Goal: Task Accomplishment & Management: Use online tool/utility

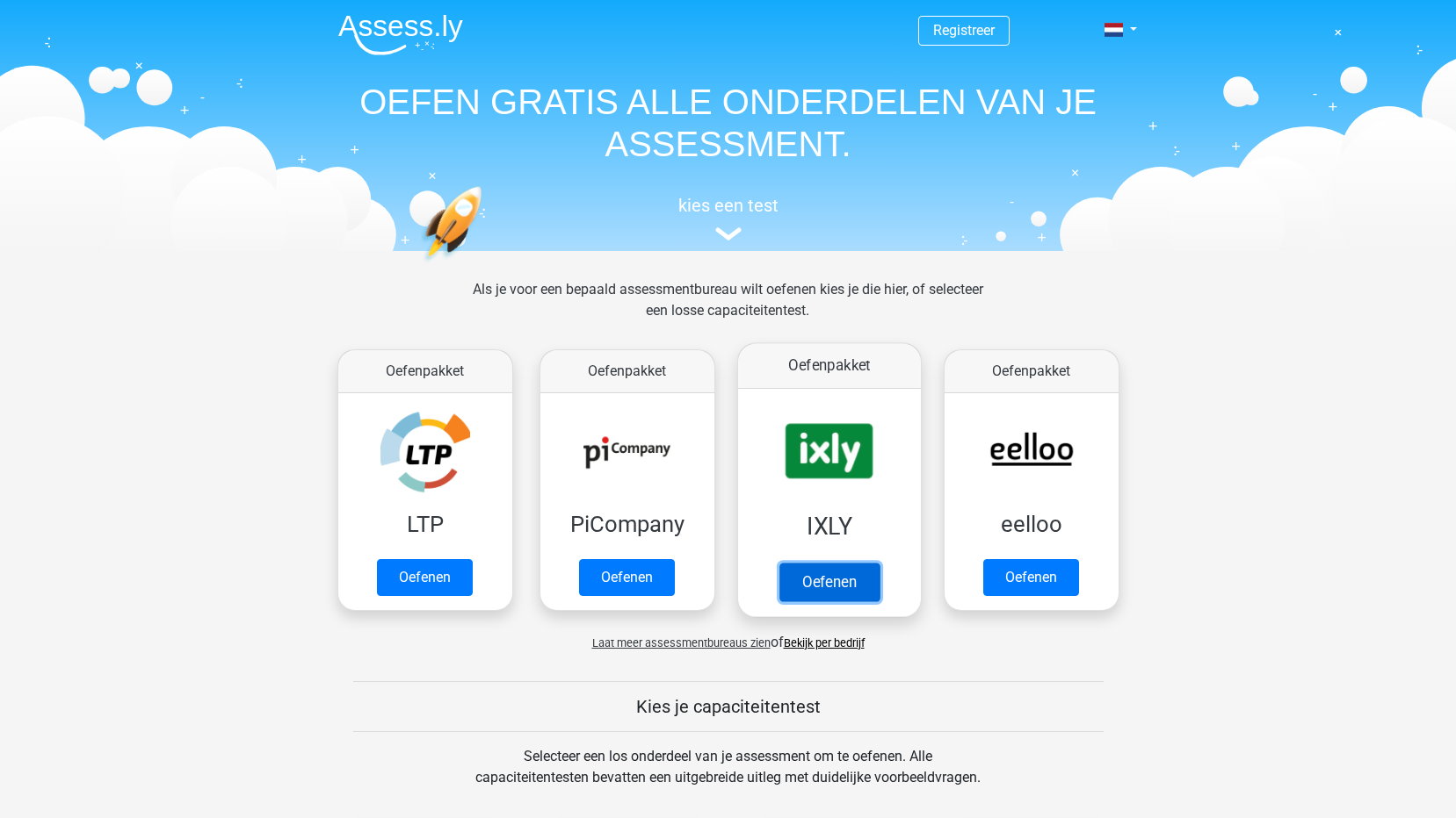
click at [818, 574] on link "Oefenen" at bounding box center [828, 582] width 100 height 39
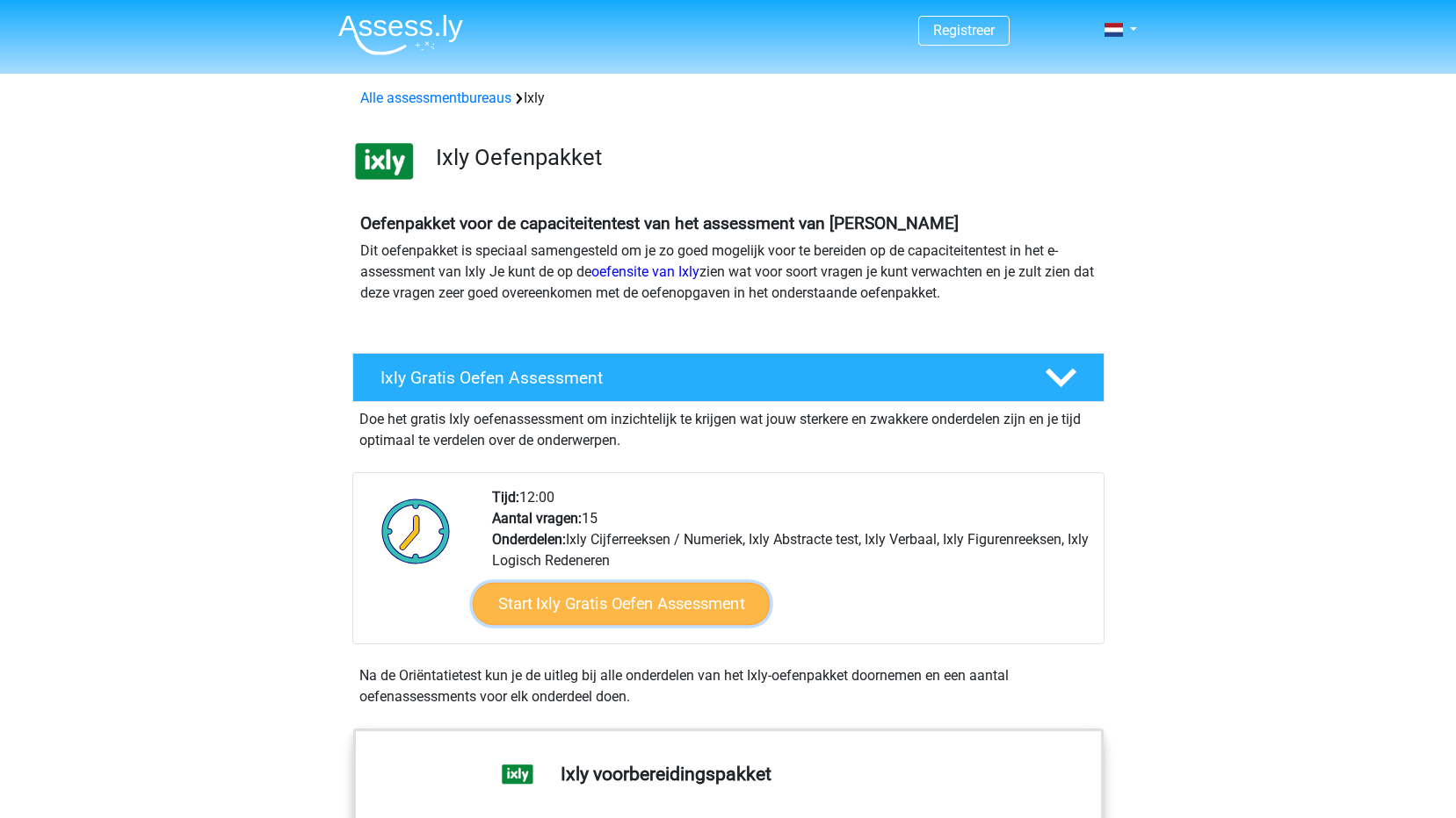
click at [720, 597] on link "Start Ixly Gratis Oefen Assessment" at bounding box center [620, 604] width 297 height 42
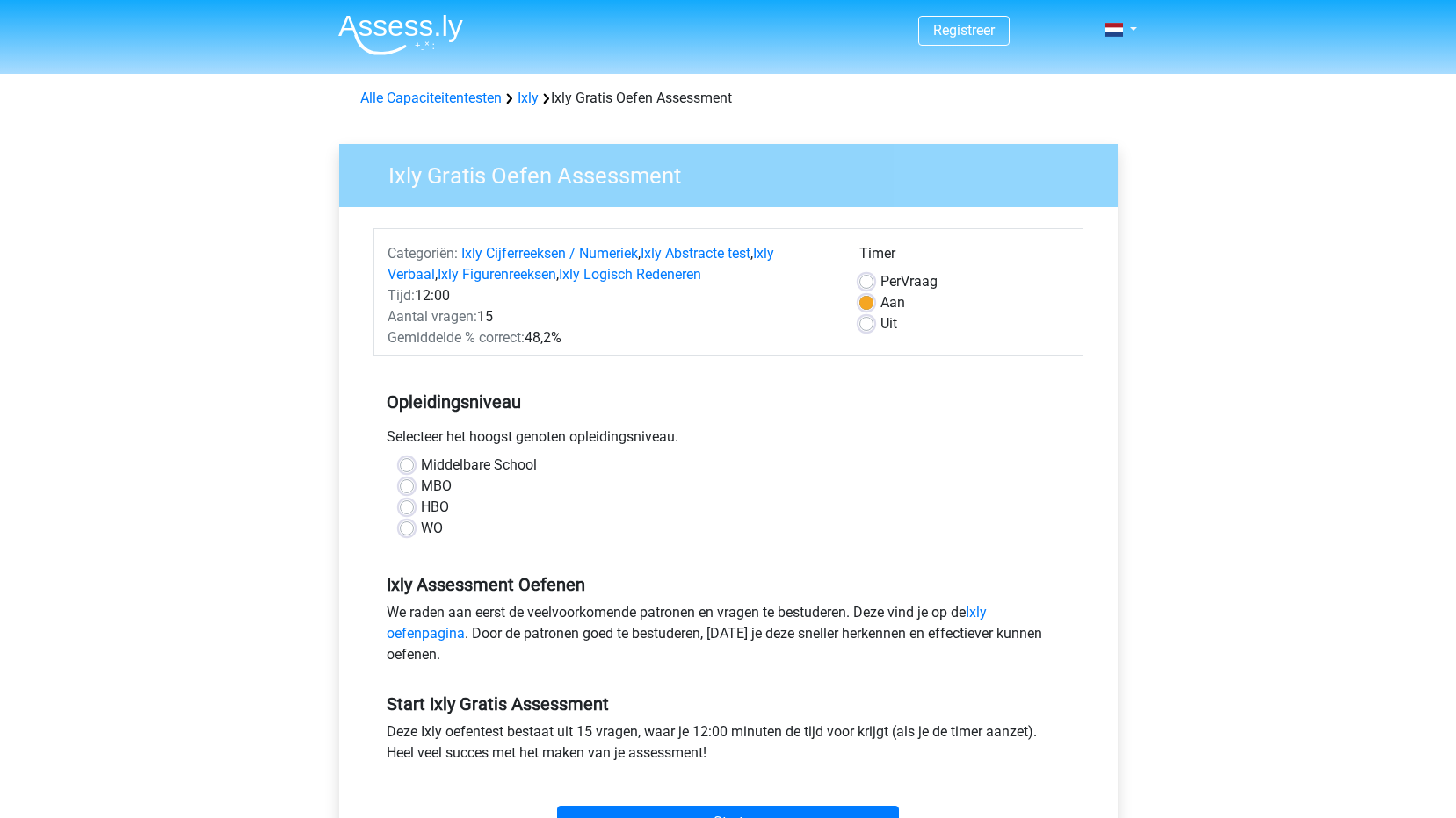
click at [443, 483] on label "MBO" at bounding box center [435, 487] width 30 height 22
click at [414, 483] on input "MBO" at bounding box center [407, 485] width 14 height 18
radio input "true"
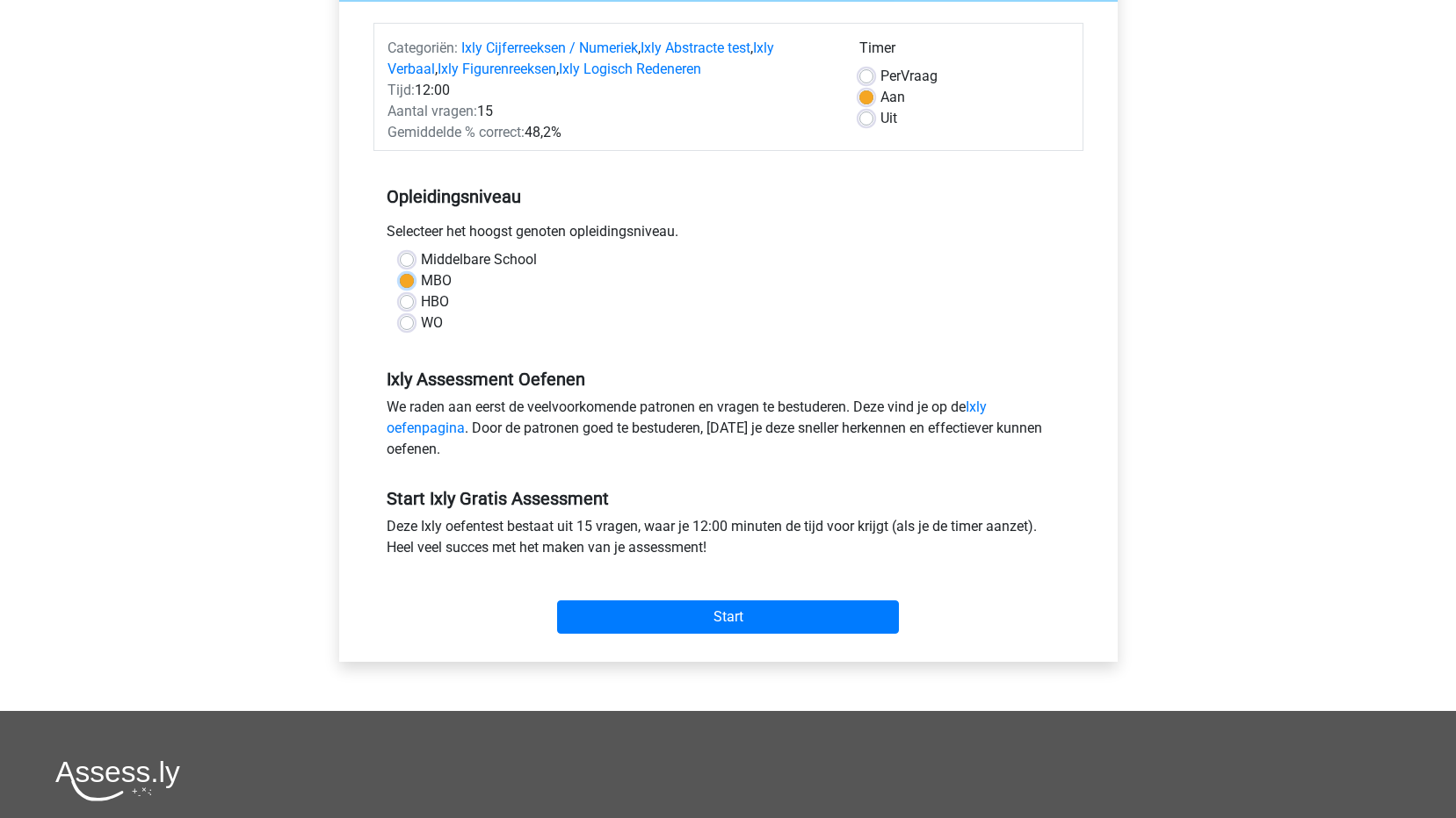
scroll to position [264, 0]
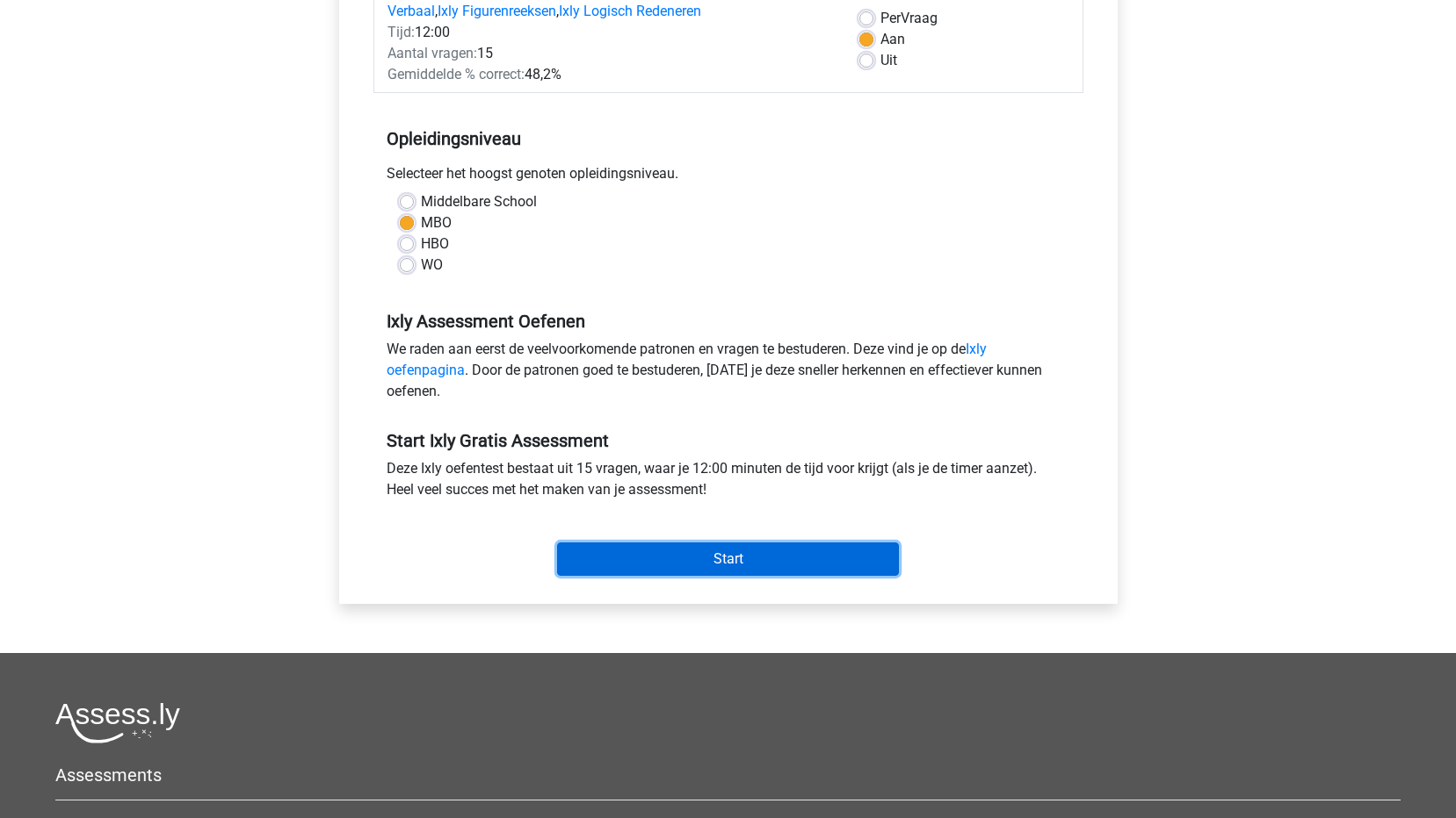
click at [723, 568] on input "Start" at bounding box center [728, 559] width 341 height 33
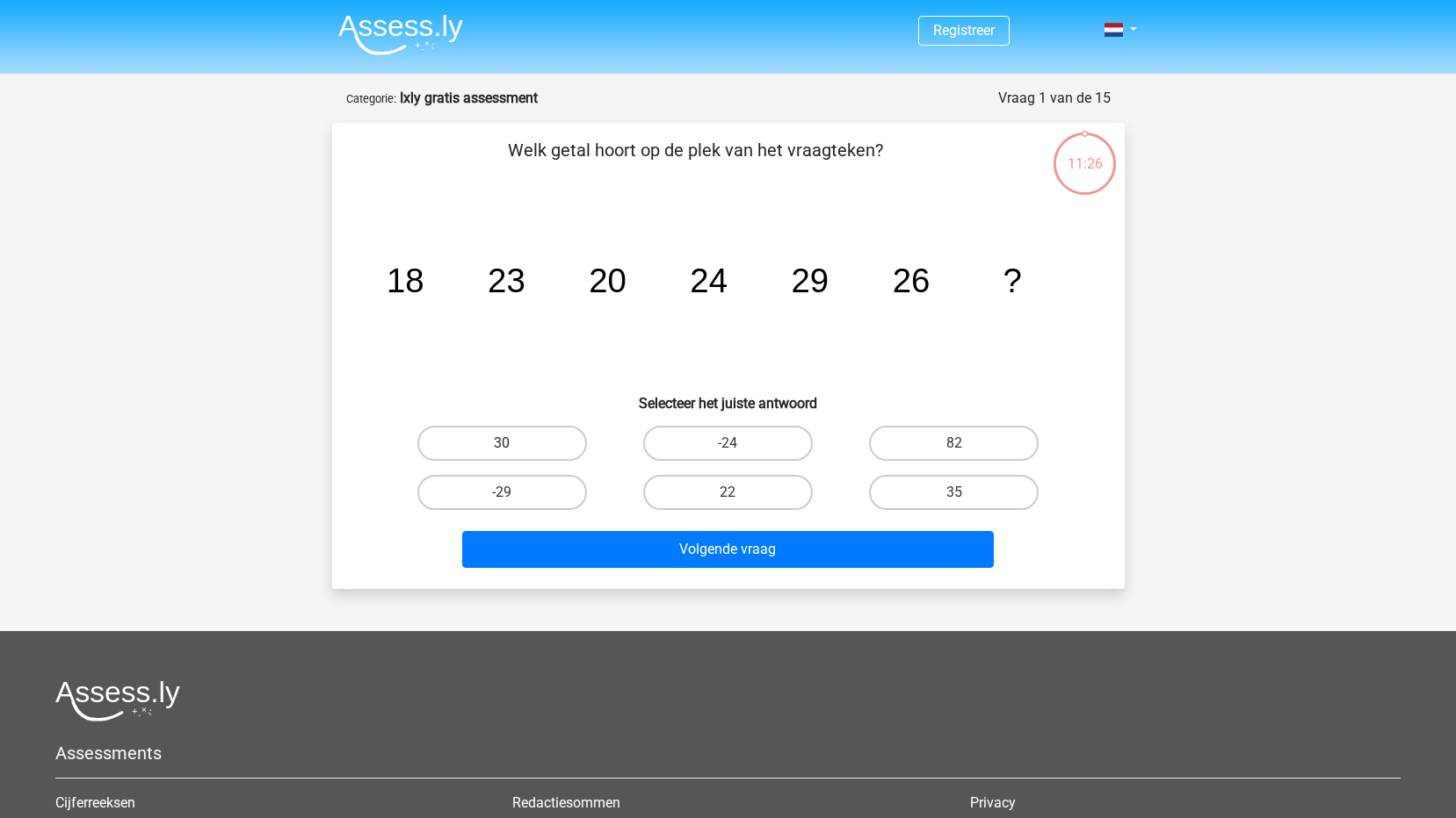
click at [573, 447] on label "30" at bounding box center [502, 444] width 169 height 35
click at [513, 447] on input "30" at bounding box center [507, 450] width 12 height 12
radio input "true"
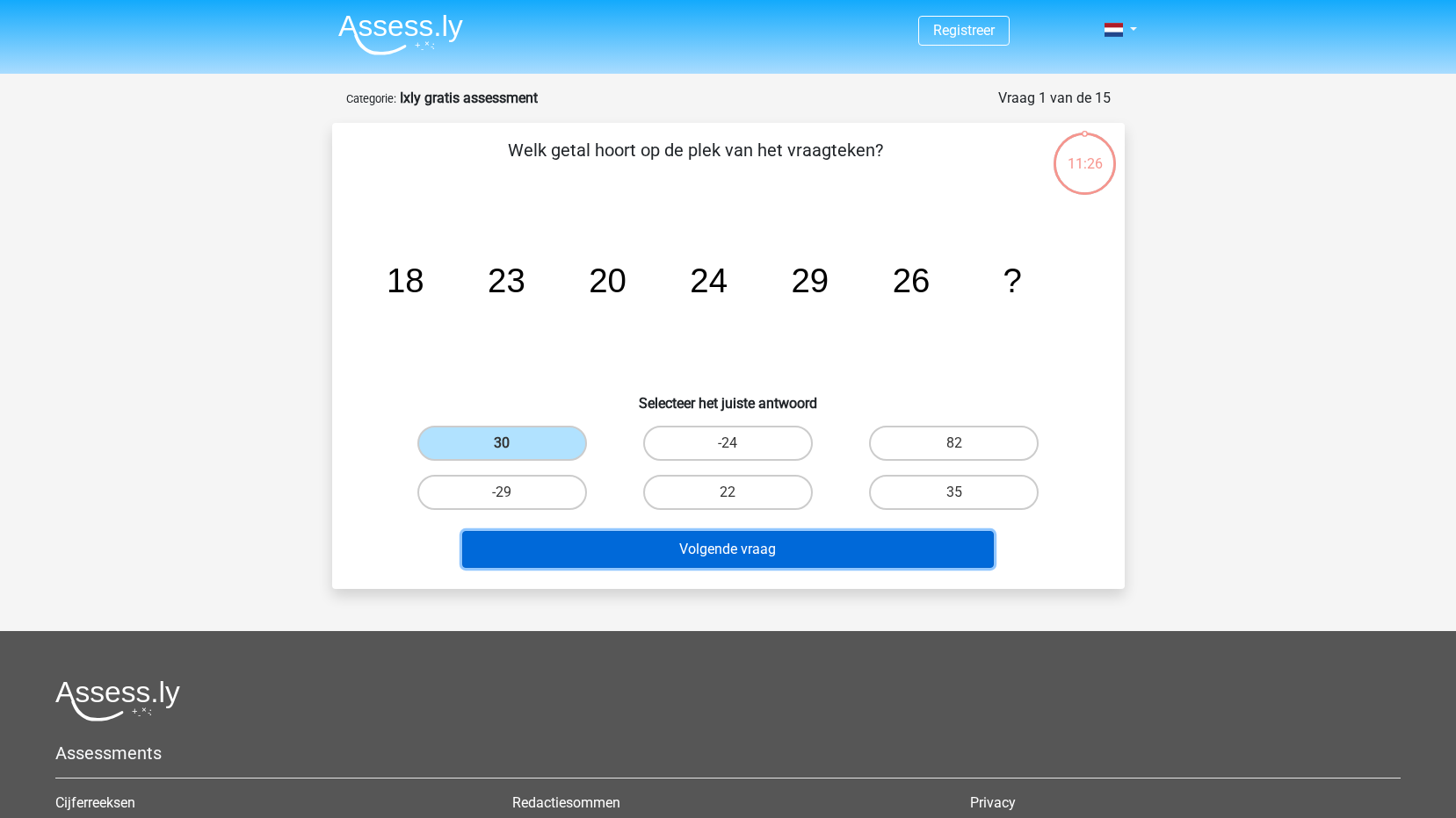
click at [714, 559] on button "Volgende vraag" at bounding box center [728, 550] width 532 height 37
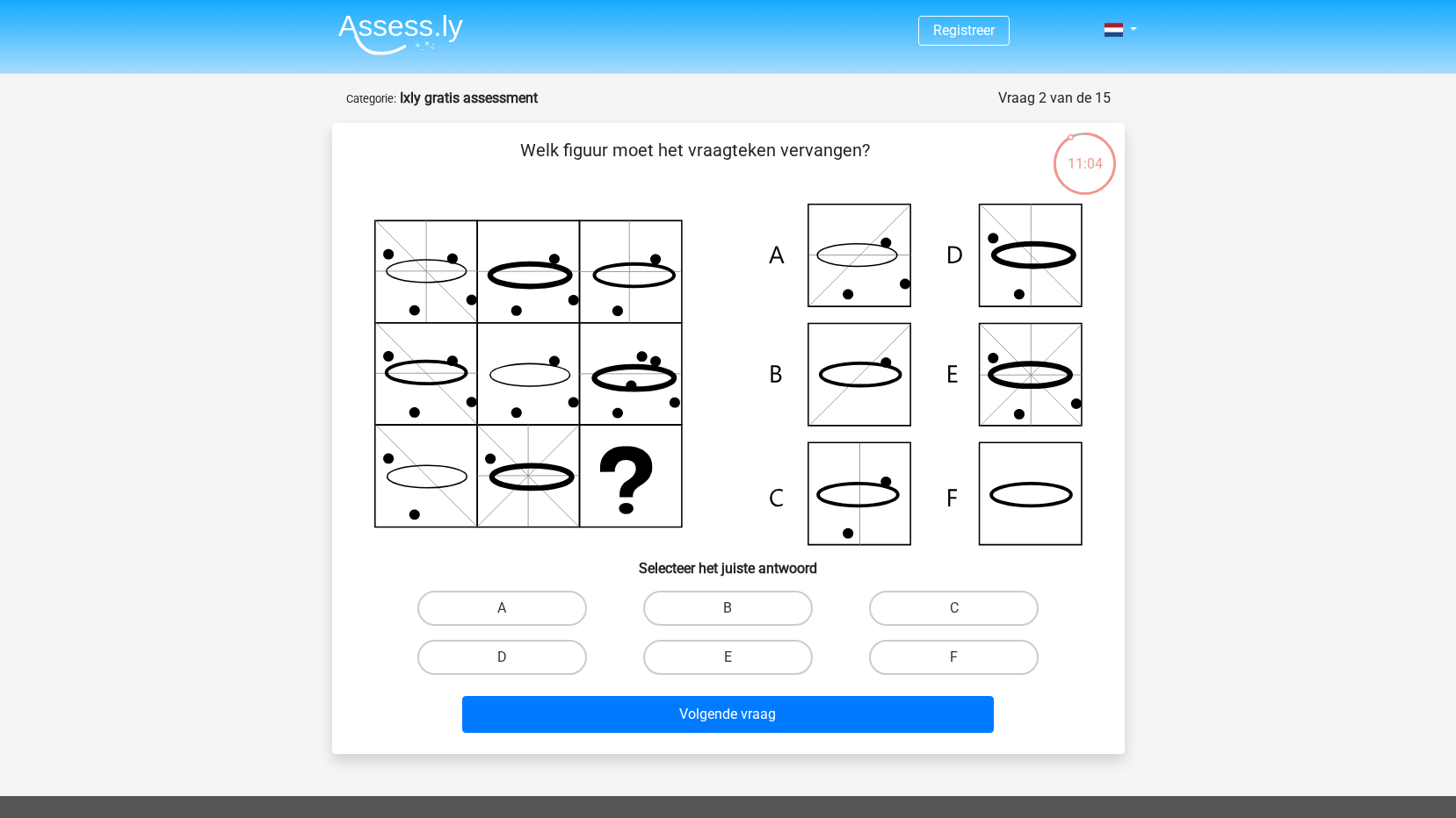
click at [1051, 402] on icon at bounding box center [728, 373] width 708 height 341
click at [855, 388] on icon at bounding box center [728, 373] width 708 height 341
click at [723, 593] on label "B" at bounding box center [728, 609] width 169 height 35
click at [728, 609] on input "B" at bounding box center [733, 615] width 12 height 12
radio input "true"
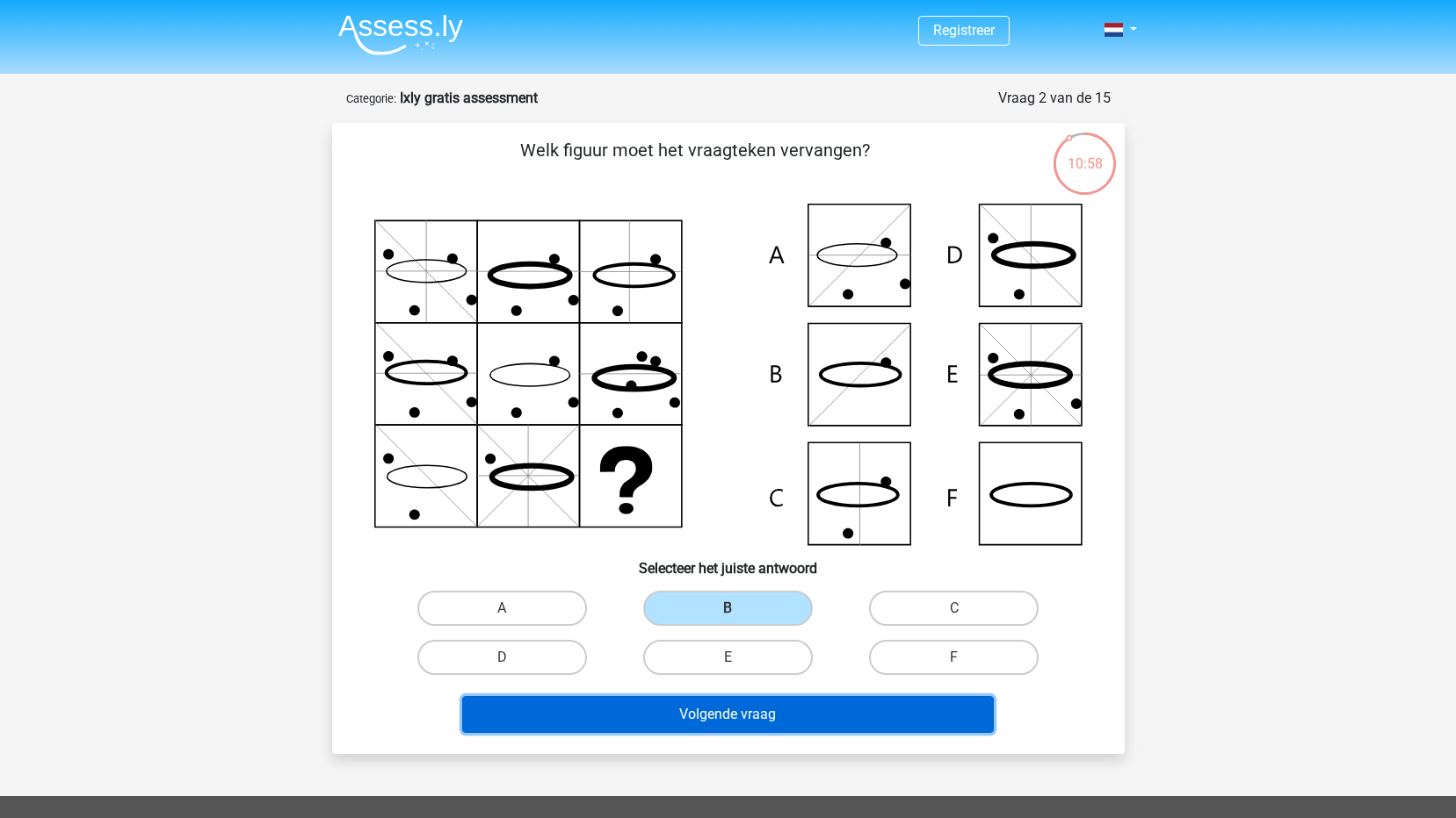
click at [747, 705] on button "Volgende vraag" at bounding box center [728, 714] width 532 height 37
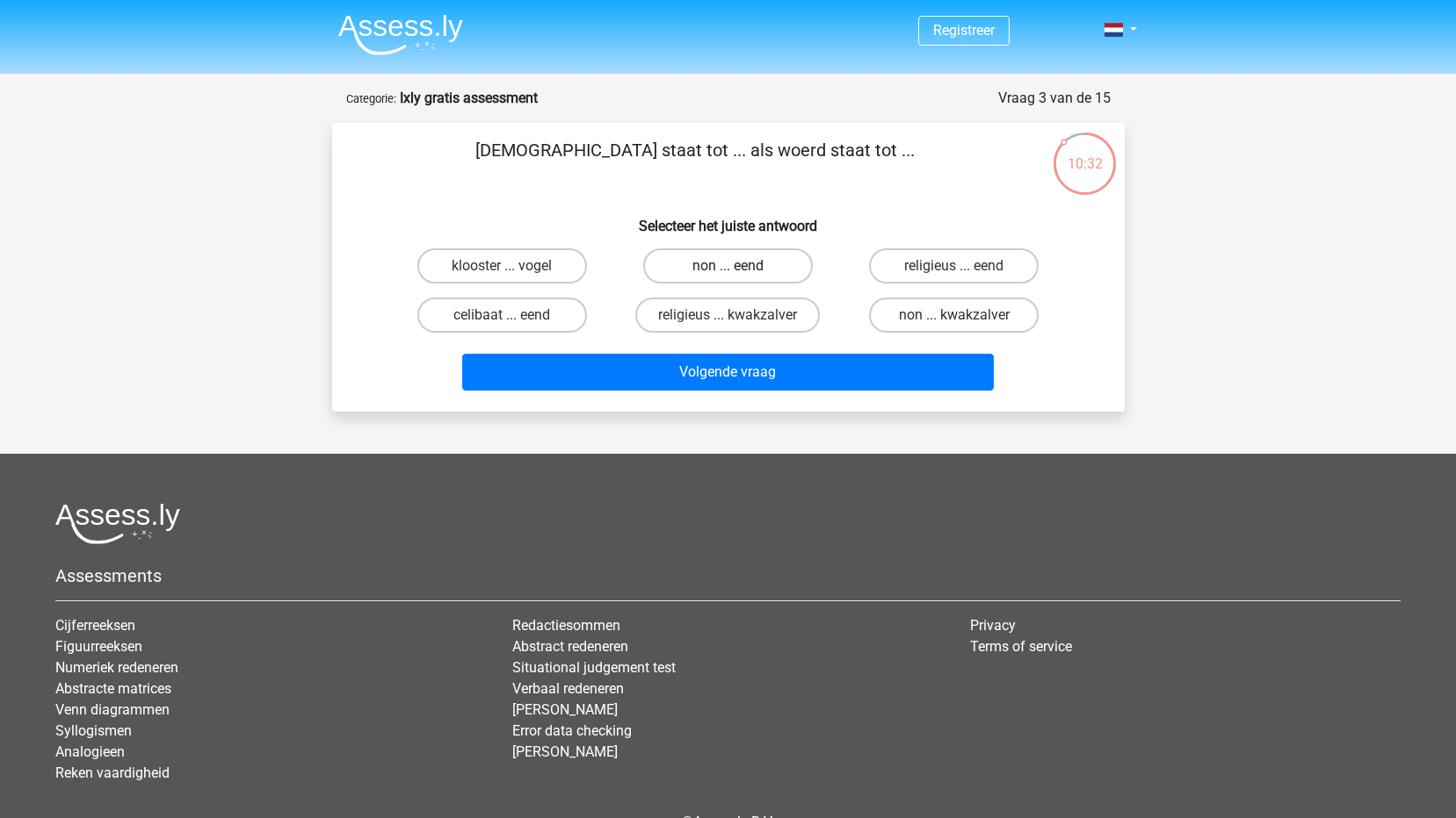
click at [768, 264] on label "non ... eend" at bounding box center [728, 266] width 169 height 35
click at [739, 266] on input "non ... eend" at bounding box center [733, 272] width 12 height 12
radio input "true"
click at [768, 264] on label "non ... eend" at bounding box center [728, 266] width 169 height 35
click at [739, 266] on input "non ... eend" at bounding box center [733, 272] width 12 height 12
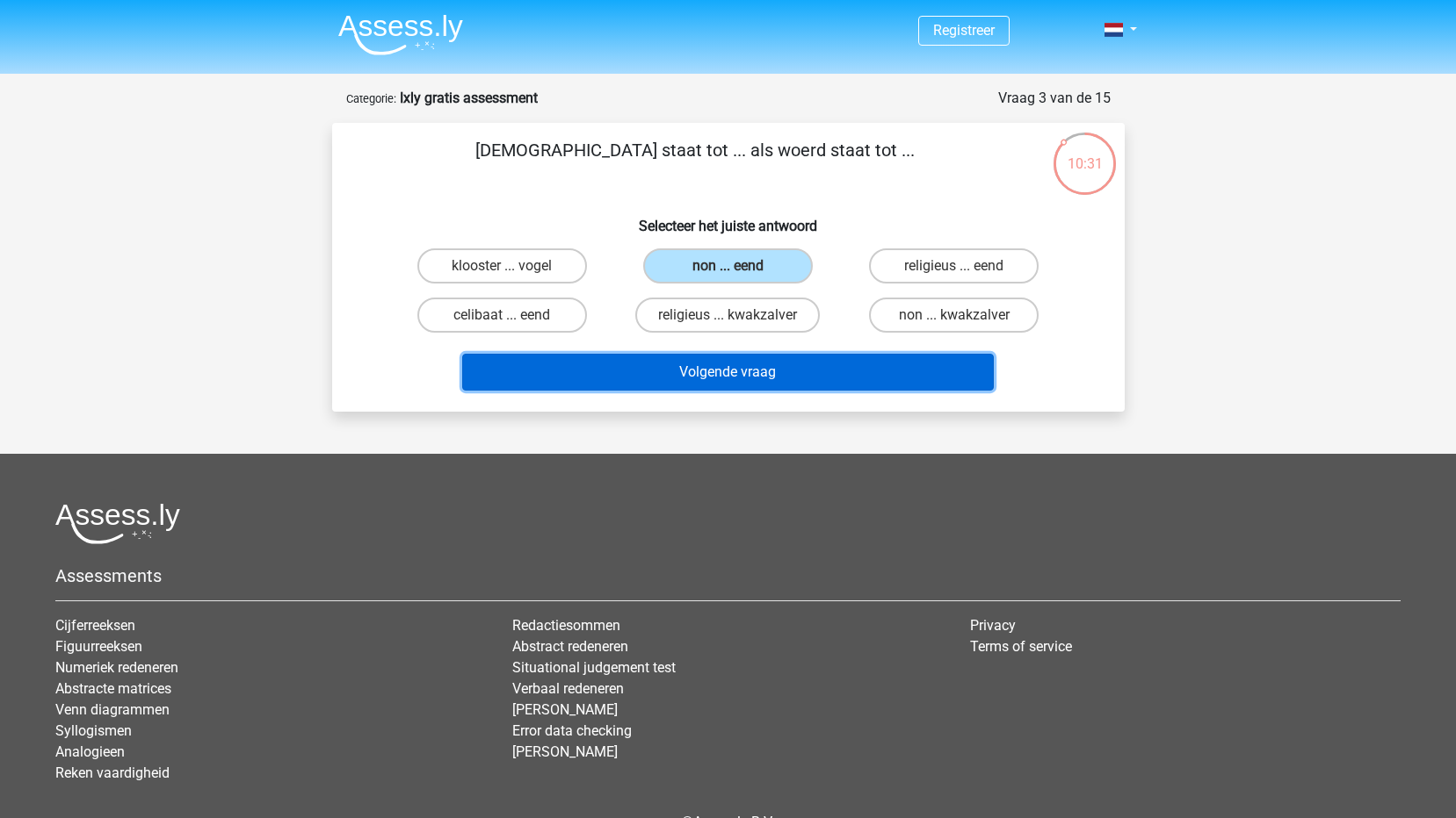
click at [757, 362] on button "Volgende vraag" at bounding box center [728, 372] width 532 height 37
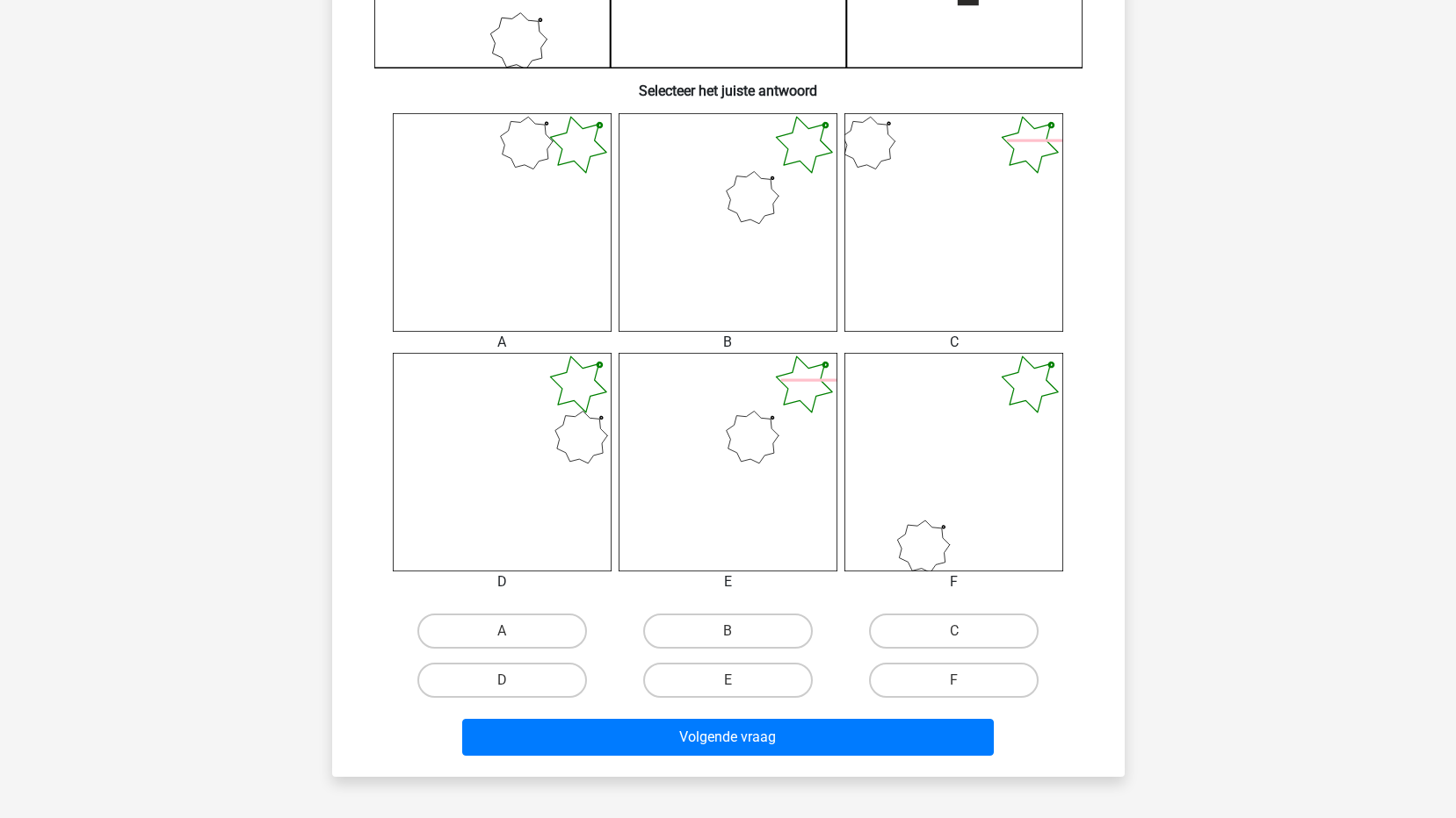
scroll to position [615, 0]
